Goal: Check status: Check status

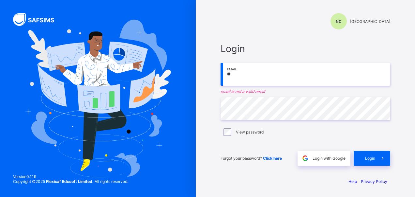
click at [304, 77] on input "**" at bounding box center [306, 74] width 170 height 23
type input "*"
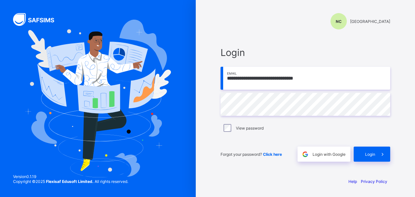
type input "**********"
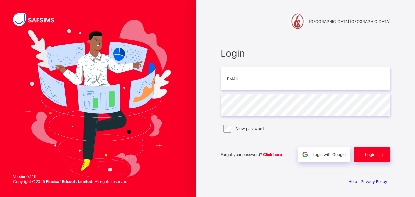
type input "**********"
click at [288, 127] on div "View password" at bounding box center [305, 128] width 166 height 8
click at [258, 125] on div "View password" at bounding box center [305, 128] width 166 height 8
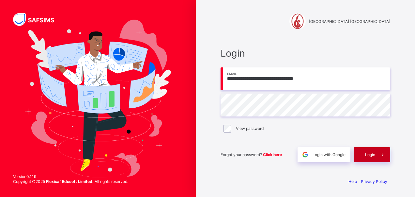
click at [370, 157] on div "Login" at bounding box center [372, 154] width 37 height 15
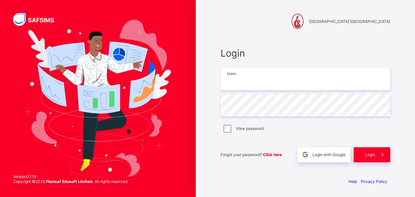
click at [263, 78] on input "email" at bounding box center [306, 78] width 170 height 23
type input "**********"
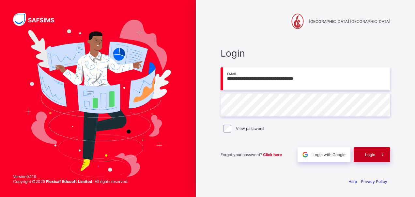
click at [372, 154] on span "Login" at bounding box center [370, 154] width 10 height 5
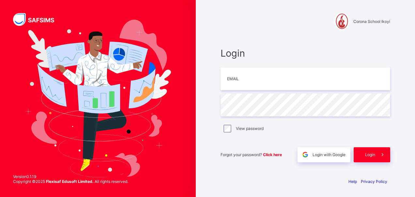
type input "**********"
click at [277, 123] on div "View password" at bounding box center [306, 128] width 170 height 14
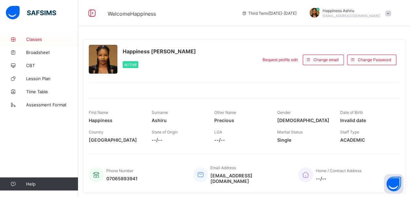
click at [39, 41] on span "Classes" at bounding box center [52, 39] width 52 height 5
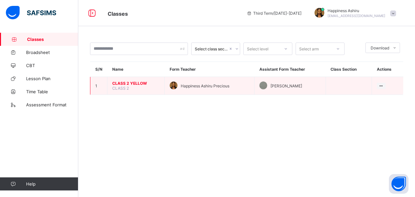
click at [132, 83] on span "CLASS 2 YELLOW" at bounding box center [135, 83] width 47 height 5
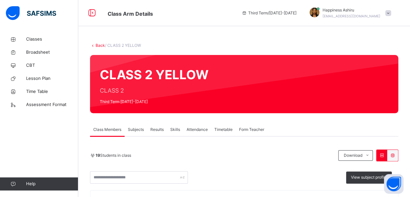
scroll to position [58, 0]
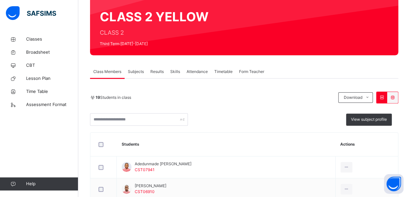
click at [159, 73] on span "Results" at bounding box center [156, 72] width 13 height 6
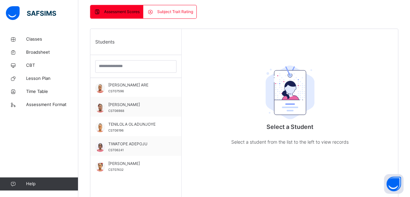
scroll to position [189, 0]
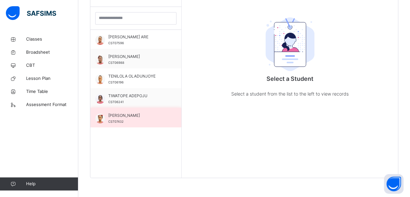
click at [119, 119] on span "CST07432" at bounding box center [115, 121] width 15 height 4
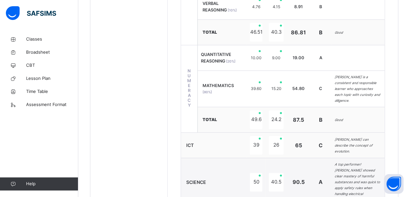
scroll to position [407, 0]
click at [36, 38] on span "Classes" at bounding box center [52, 39] width 52 height 7
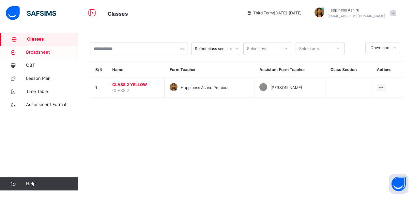
click at [41, 50] on span "Broadsheet" at bounding box center [52, 52] width 52 height 7
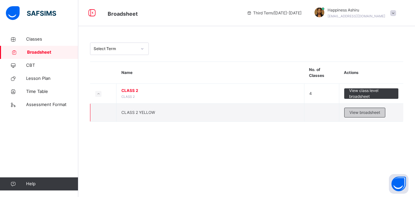
click at [370, 112] on span "View broadsheet" at bounding box center [365, 112] width 31 height 6
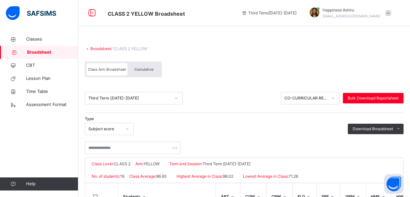
click at [142, 69] on span "Cumulative" at bounding box center [143, 69] width 19 height 5
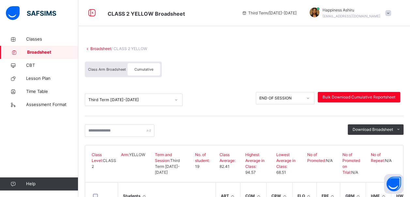
click at [146, 72] on div "Cumulative" at bounding box center [144, 69] width 33 height 12
click at [142, 69] on span "Cumulative" at bounding box center [143, 69] width 19 height 5
click at [388, 131] on span "Download Broadsheet" at bounding box center [373, 129] width 40 height 6
click at [144, 69] on span "Cumulative" at bounding box center [143, 69] width 19 height 5
click at [147, 68] on span "Cumulative" at bounding box center [143, 69] width 19 height 5
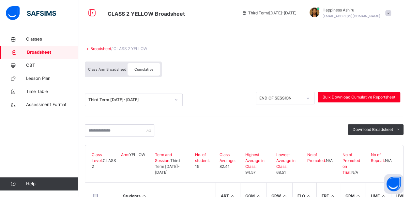
click at [114, 70] on span "Class Arm Broadsheet" at bounding box center [107, 69] width 38 height 5
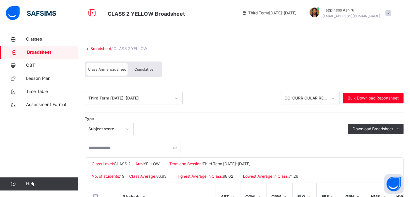
click at [138, 72] on div "Cumulative" at bounding box center [144, 69] width 33 height 12
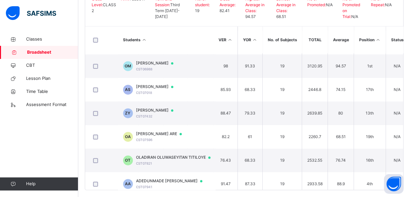
scroll to position [188, 483]
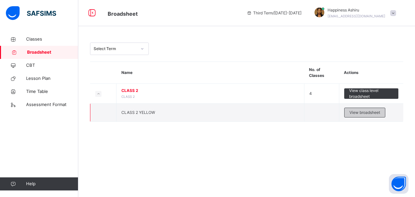
click at [363, 111] on span "View broadsheet" at bounding box center [365, 112] width 31 height 6
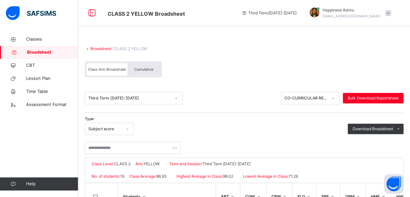
click at [148, 67] on span "Cumulative" at bounding box center [143, 69] width 19 height 5
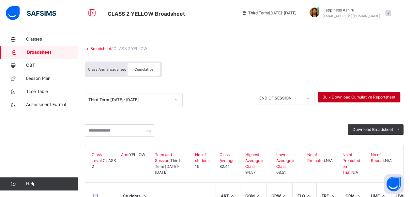
click at [353, 97] on span "Bulk Download Cumulative Reportsheet" at bounding box center [359, 97] width 73 height 6
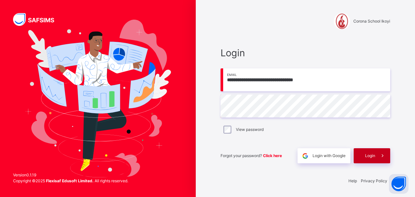
click at [371, 159] on div "Login" at bounding box center [372, 155] width 37 height 15
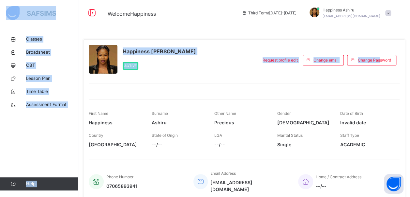
drag, startPoint x: 382, startPoint y: 25, endPoint x: 360, endPoint y: 23, distance: 21.7
click at [360, 23] on div "Welcome Happiness Third Term / [DATE]-[DATE] Happiness Ashiru [EMAIL_ADDRESS][D…" at bounding box center [205, 174] width 410 height 349
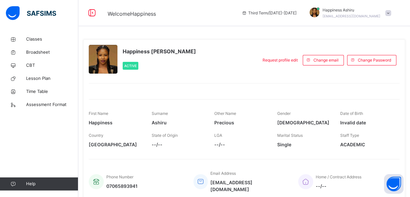
click at [291, 86] on div at bounding box center [244, 87] width 311 height 8
click at [32, 42] on span "Classes" at bounding box center [52, 39] width 52 height 7
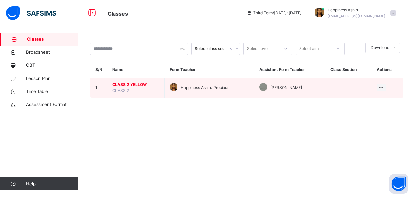
click at [126, 83] on span "CLASS 2 YELLOW" at bounding box center [135, 85] width 47 height 6
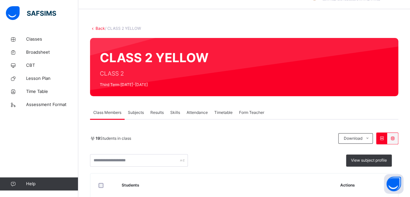
scroll to position [15, 0]
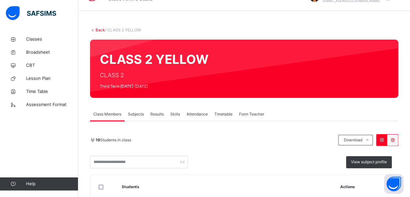
click at [159, 113] on span "Results" at bounding box center [156, 114] width 13 height 6
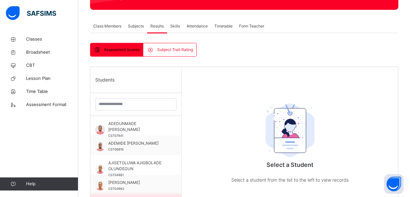
scroll to position [189, 0]
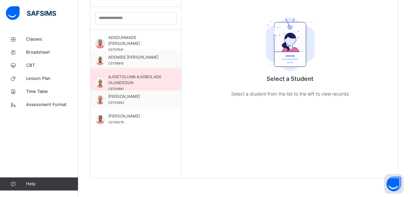
click at [134, 71] on div "AJISETOLUWA AJIGBOLADE OLUNDEGUN CST04981" at bounding box center [135, 79] width 91 height 20
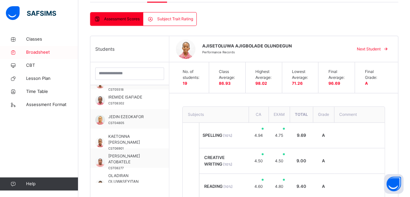
scroll to position [151, 0]
click at [35, 37] on span "Classes" at bounding box center [52, 39] width 52 height 7
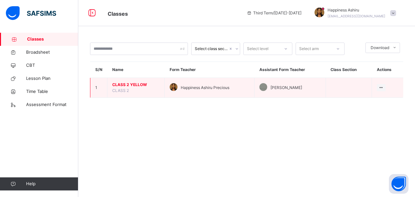
click at [192, 89] on span "Happiness Ashiru Precious" at bounding box center [205, 88] width 49 height 6
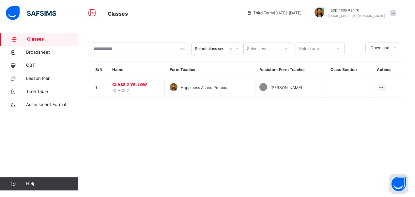
drag, startPoint x: 277, startPoint y: 84, endPoint x: -1, endPoint y: 211, distance: 305.5
drag, startPoint x: -1, startPoint y: 211, endPoint x: -1, endPoint y: -24, distance: 234.7
drag, startPoint x: -1, startPoint y: -24, endPoint x: 164, endPoint y: 114, distance: 215.3
click at [164, 114] on div "Select class section Select level Select arm Download Pdf Report Excel Report S…" at bounding box center [246, 98] width 337 height 197
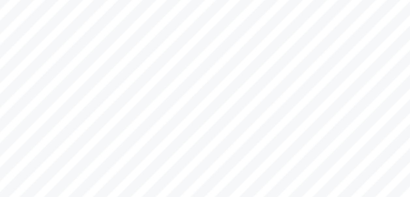
scroll to position [5487, 0]
click at [167, 54] on div "Page Powered by Flexisaf Edusoft Limited | https://safsims.com COGNITIVE ABILIT…" at bounding box center [205, 113] width 275 height 195
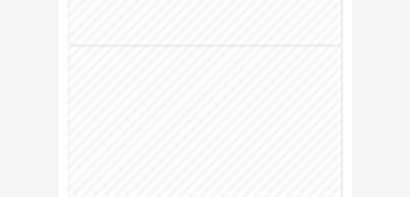
scroll to position [5651, 0]
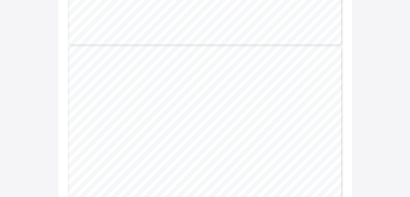
drag, startPoint x: 187, startPoint y: 24, endPoint x: 205, endPoint y: 29, distance: 19.2
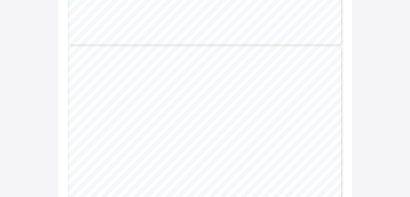
drag, startPoint x: 205, startPoint y: 29, endPoint x: 193, endPoint y: 22, distance: 13.9
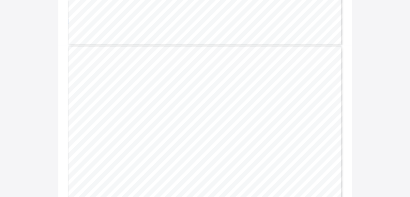
drag, startPoint x: 190, startPoint y: 27, endPoint x: 187, endPoint y: 33, distance: 7.3
